Goal: Task Accomplishment & Management: Use online tool/utility

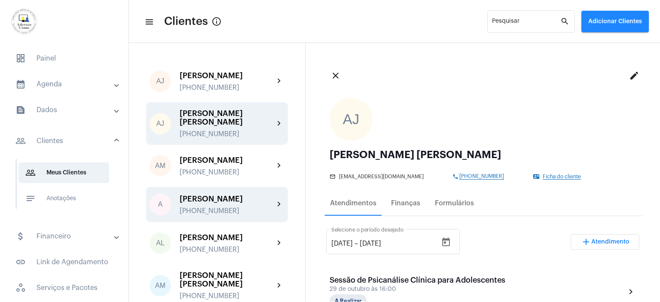
scroll to position [301, 0]
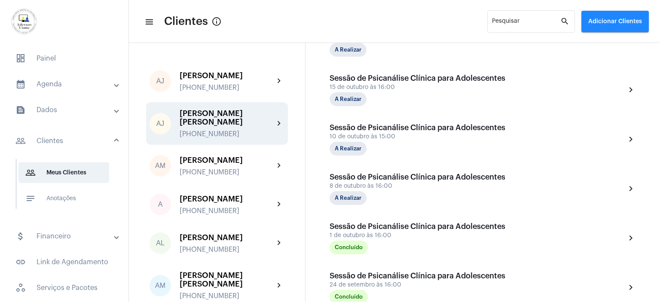
click at [205, 130] on div "[PHONE_NUMBER]" at bounding box center [226, 134] width 94 height 8
click at [206, 130] on div "[PHONE_NUMBER]" at bounding box center [226, 134] width 94 height 8
click at [45, 55] on span "dashboard Painel" at bounding box center [64, 58] width 111 height 21
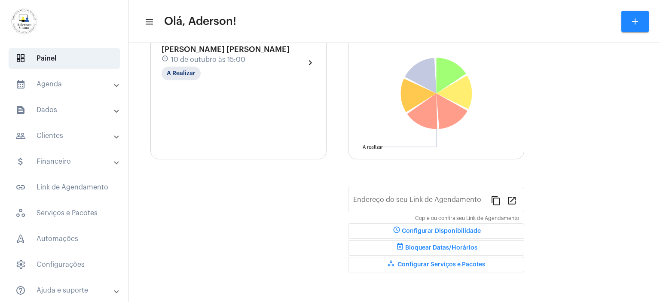
type input "[URL][DOMAIN_NAME][PERSON_NAME]"
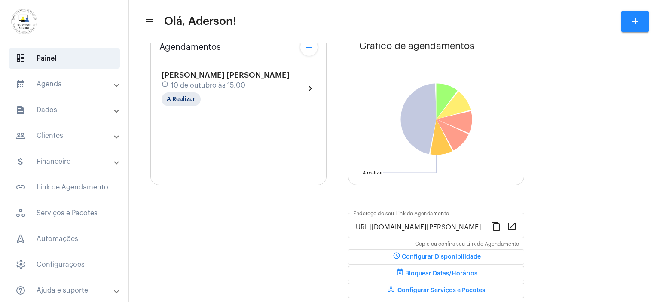
scroll to position [93, 0]
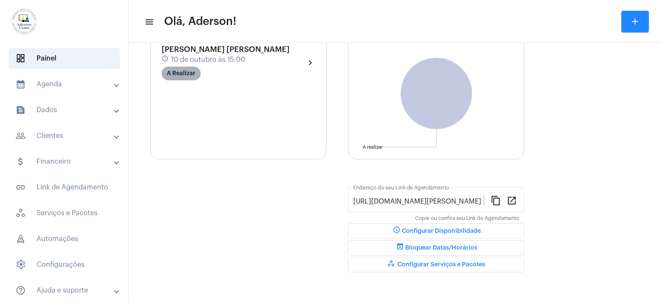
click at [192, 69] on mat-chip "A Realizar" at bounding box center [180, 74] width 39 height 14
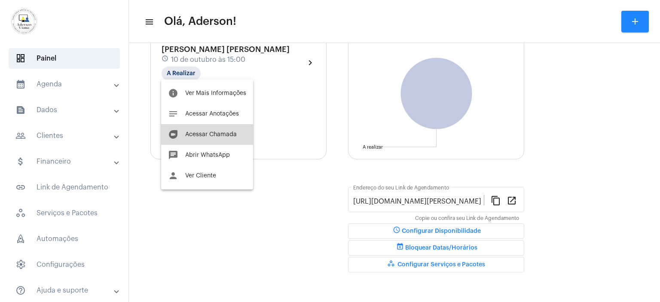
click at [227, 134] on span "Acessar Chamada" at bounding box center [211, 134] width 52 height 6
